Goal: Transaction & Acquisition: Purchase product/service

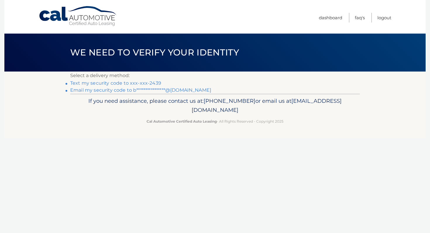
click at [120, 82] on link "Text my security code to xxx-xxx-2439" at bounding box center [115, 83] width 91 height 6
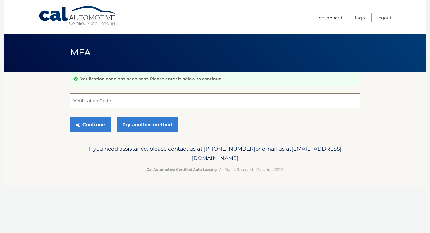
click at [143, 100] on input "Verification Code" at bounding box center [215, 101] width 290 height 15
type input "160432"
click at [94, 122] on button "Continue" at bounding box center [90, 125] width 41 height 15
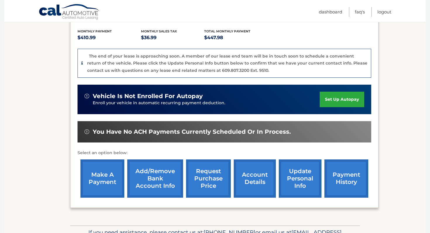
scroll to position [157, 0]
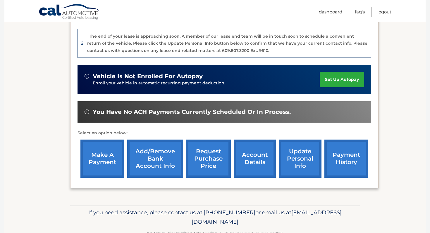
click at [101, 140] on link "make a payment" at bounding box center [102, 159] width 44 height 38
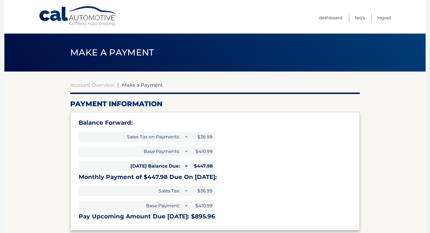
select select "NWMxODAxMTYtMWVmYS00N2Y0LWI5ZmEtMDJhYzhmMTRkNGE5"
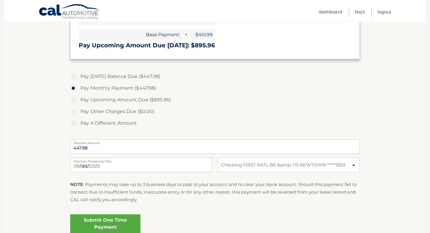
scroll to position [173, 0]
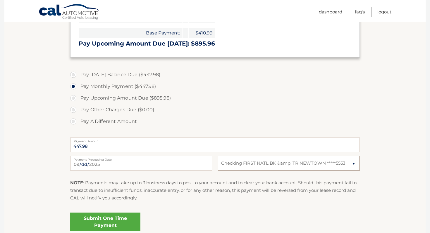
click at [354, 164] on select "Select Bank Account Checking FIRST NATL BK &amp; TR NEWTOWN *****5553" at bounding box center [289, 163] width 142 height 15
click at [218, 156] on select "Select Bank Account Checking FIRST NATL BK &amp; TR NEWTOWN *****5553" at bounding box center [289, 163] width 142 height 15
click at [107, 220] on link "Submit One Time Payment" at bounding box center [105, 222] width 70 height 19
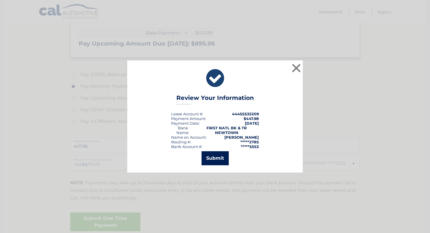
click at [221, 155] on button "Submit" at bounding box center [215, 158] width 27 height 14
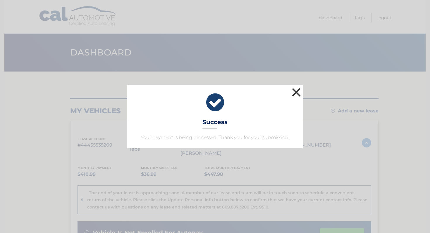
click at [297, 92] on button "×" at bounding box center [296, 93] width 12 height 12
